Goal: Transaction & Acquisition: Purchase product/service

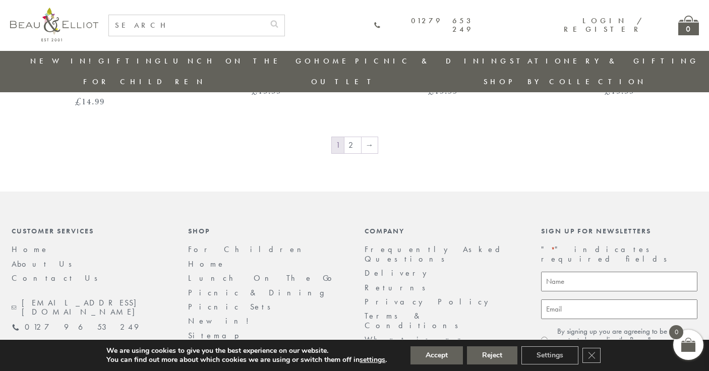
scroll to position [1834, 0]
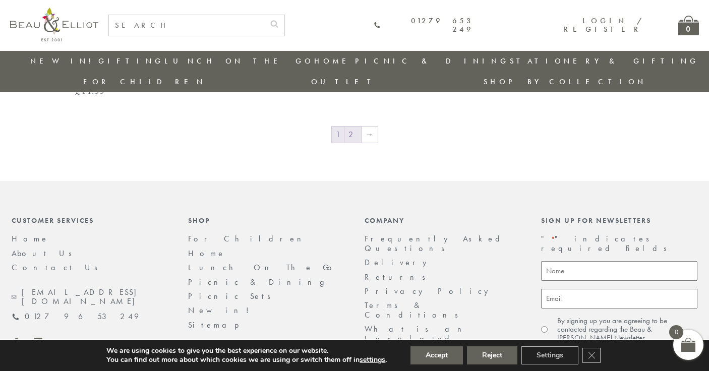
click at [353, 127] on link "2" at bounding box center [353, 135] width 17 height 16
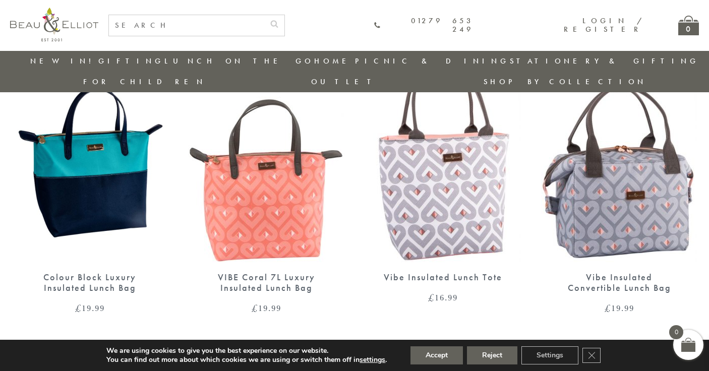
scroll to position [1344, 0]
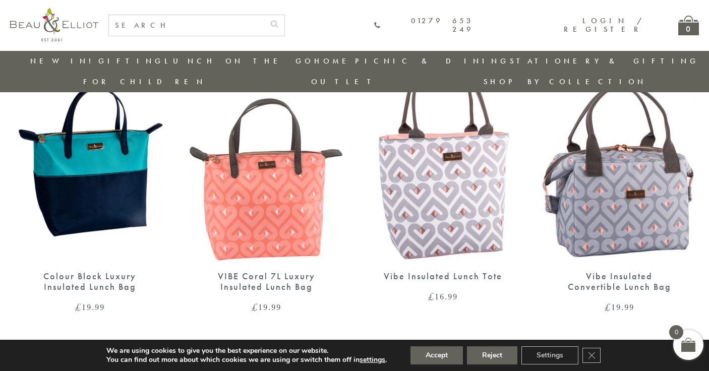
click at [358, 343] on link "1" at bounding box center [355, 351] width 12 height 16
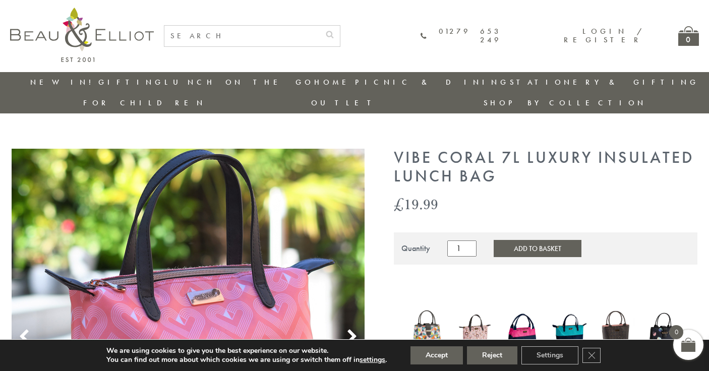
scroll to position [0, 3]
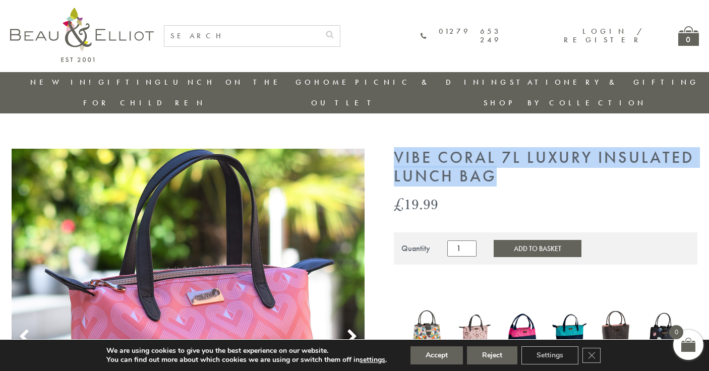
drag, startPoint x: 498, startPoint y: 155, endPoint x: 385, endPoint y: 138, distance: 114.8
copy h1 "VIBE Coral 7L Luxury Insulated Lunch Bag"
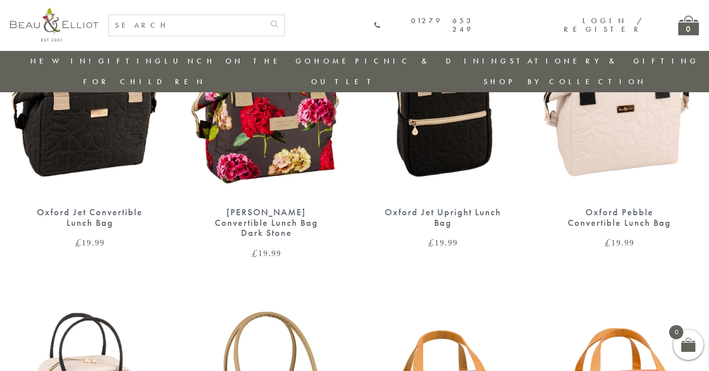
scroll to position [1022, 0]
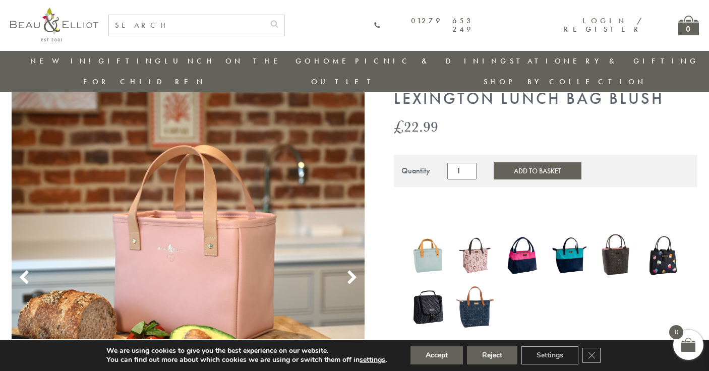
scroll to position [47, 0]
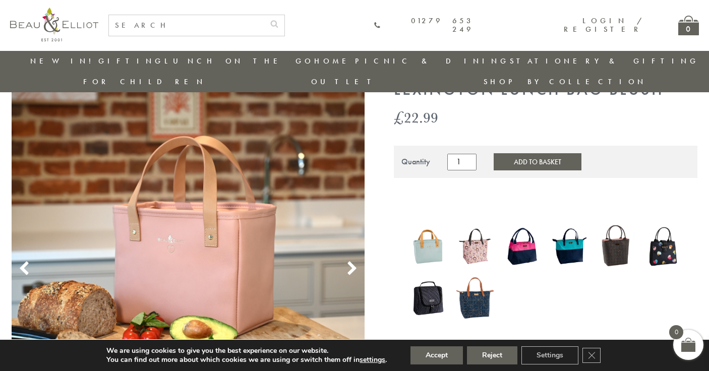
click at [352, 261] on icon at bounding box center [352, 268] width 15 height 15
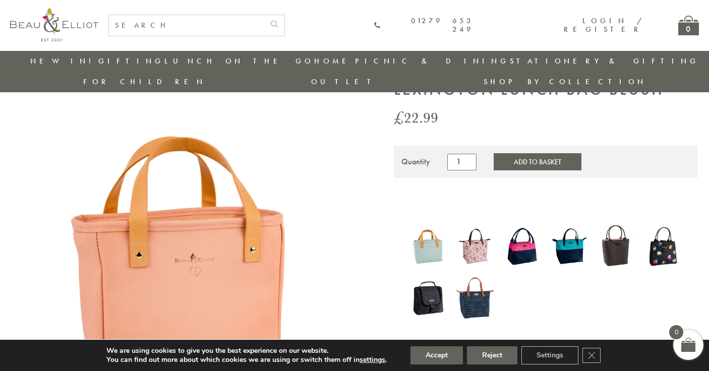
click at [352, 261] on icon at bounding box center [352, 268] width 15 height 15
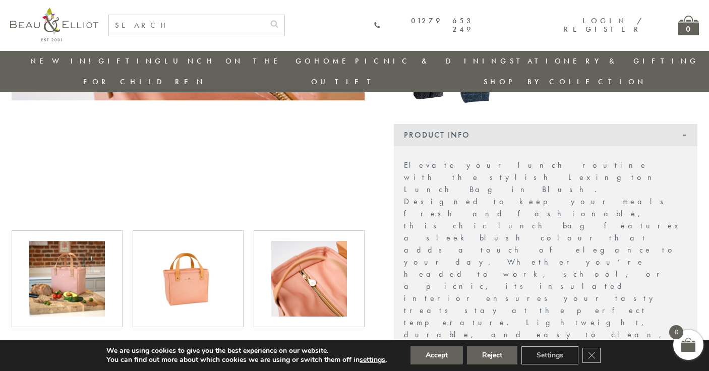
scroll to position [263, 0]
